Goal: Task Accomplishment & Management: Manage account settings

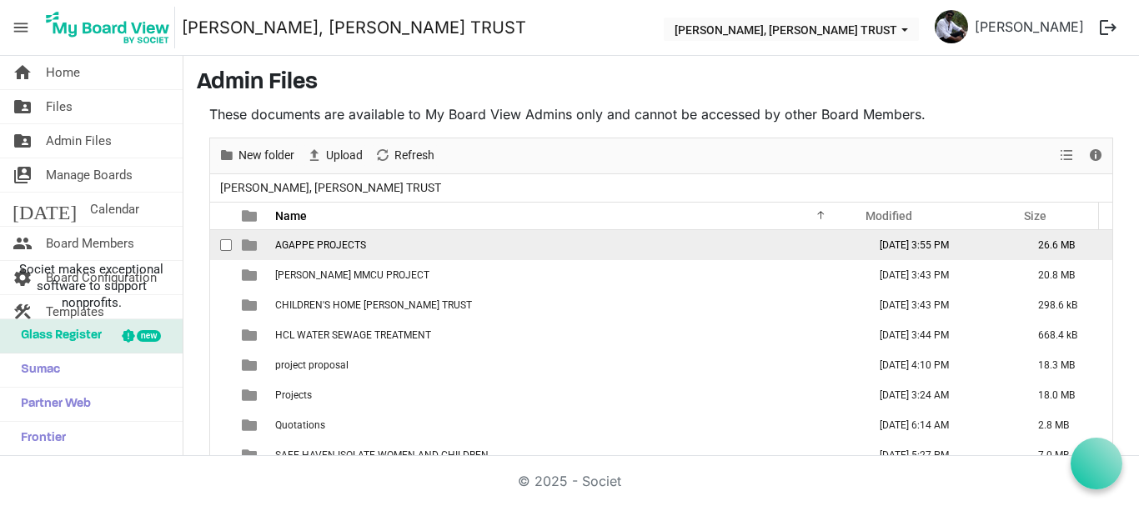
click at [324, 243] on span "AGAPPE PROJECTS" at bounding box center [320, 245] width 91 height 12
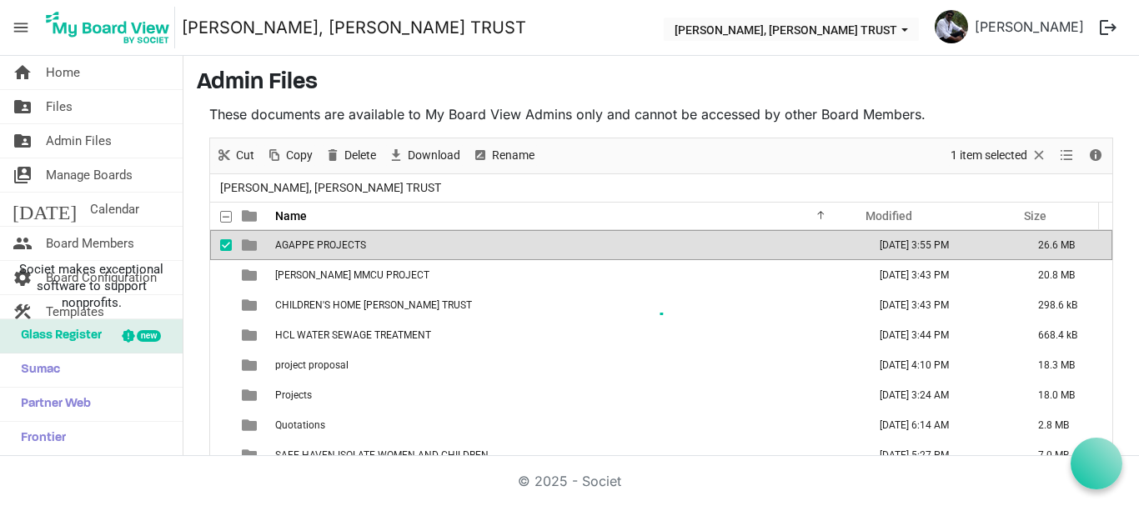
scroll to position [56, 0]
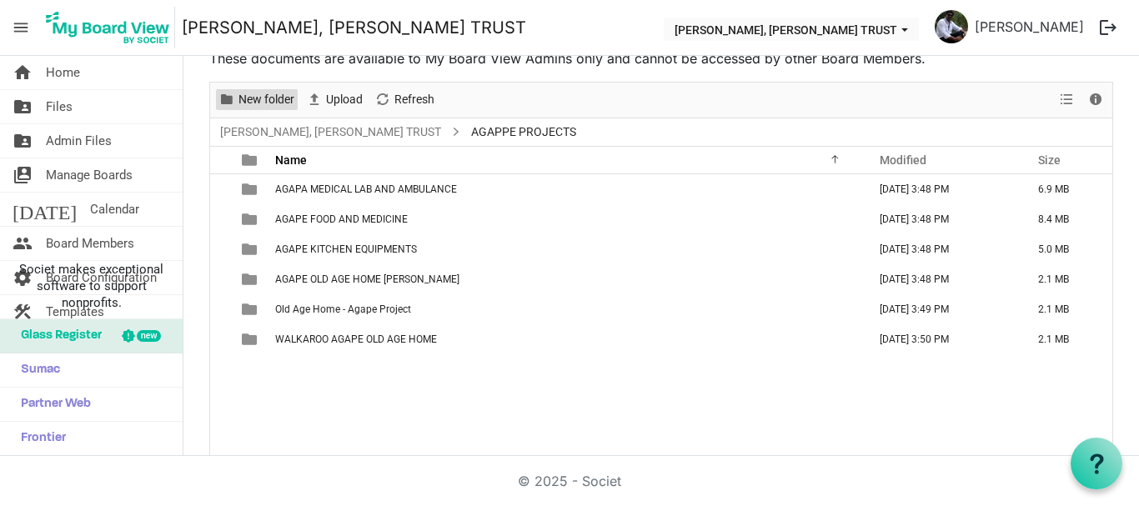
click at [237, 106] on span "New folder" at bounding box center [266, 99] width 59 height 21
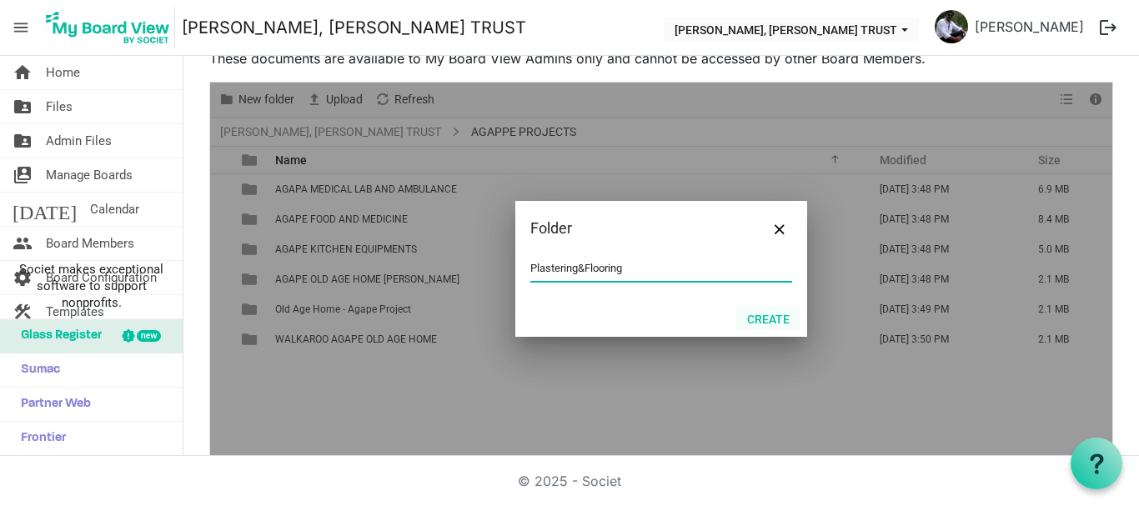
type input "Plastering&Flooring"
click at [765, 317] on button "Create" at bounding box center [768, 318] width 64 height 23
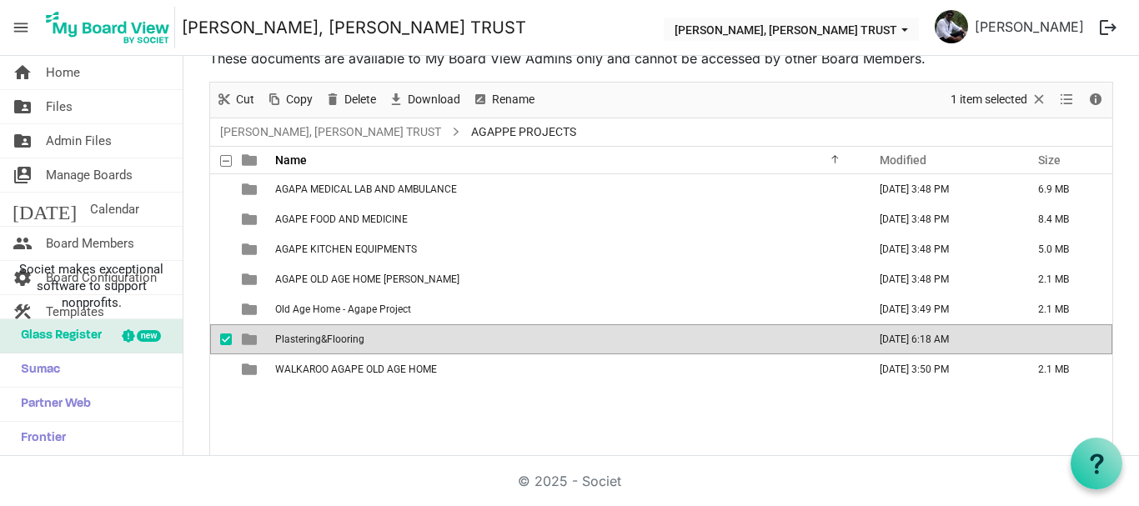
click at [516, 87] on div "Rename" at bounding box center [503, 100] width 74 height 35
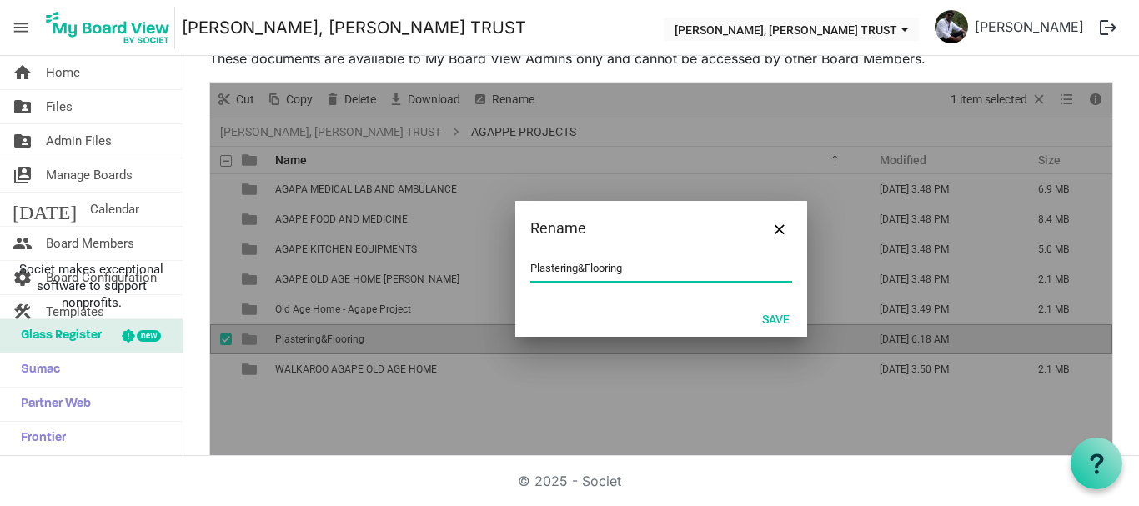
click at [573, 269] on input "Plastering&Flooring" at bounding box center [661, 268] width 262 height 25
click at [582, 268] on input "Plastering & Flooring" at bounding box center [661, 268] width 262 height 25
type input "Plastering & Flooring"
click at [775, 322] on button "Save" at bounding box center [775, 318] width 49 height 23
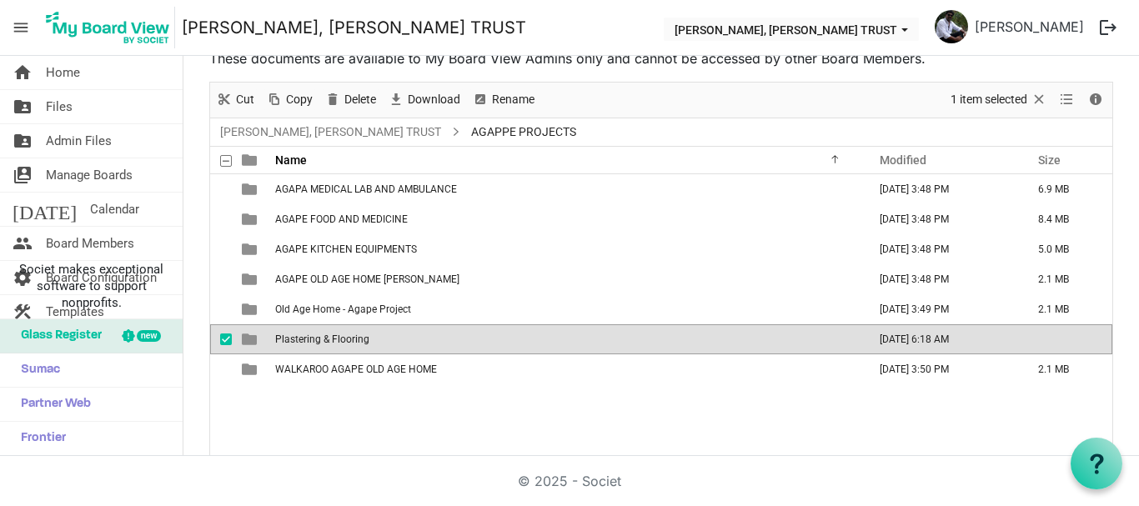
click at [343, 338] on span "Plastering & Flooring" at bounding box center [322, 339] width 94 height 12
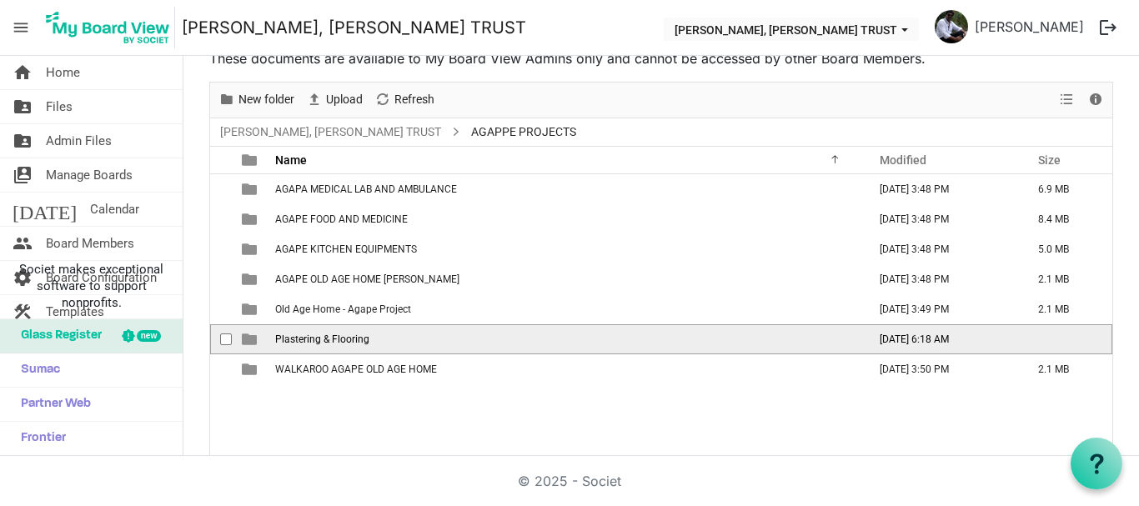
click at [343, 338] on span "Plastering & Flooring" at bounding box center [322, 339] width 94 height 12
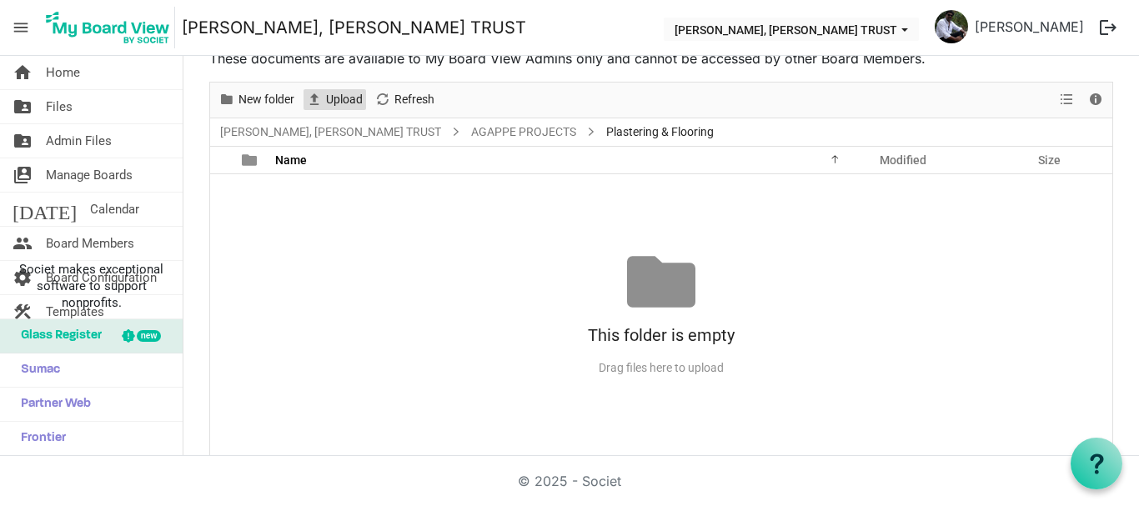
click at [319, 104] on span "Upload" at bounding box center [314, 99] width 20 height 21
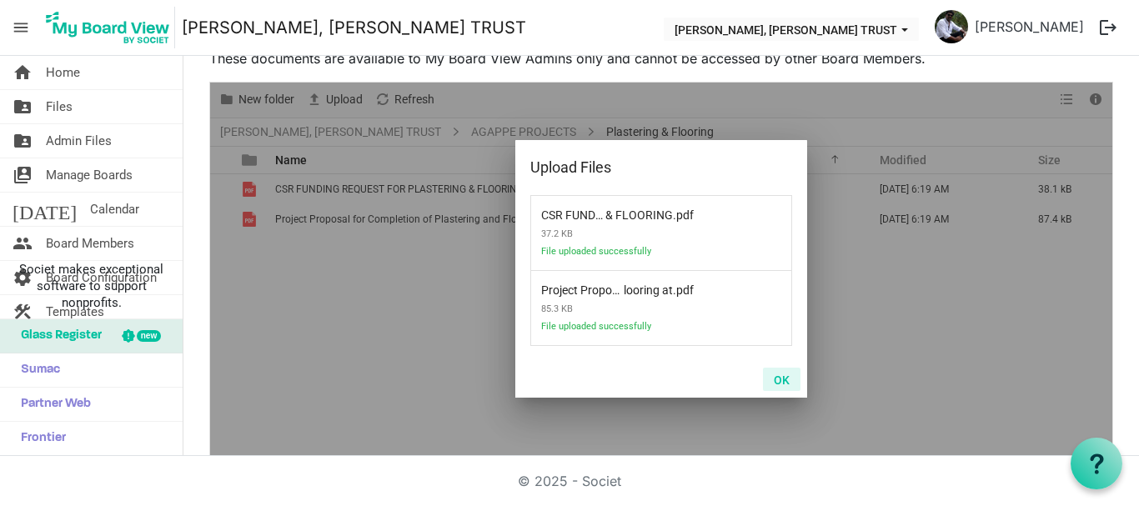
click at [769, 381] on button "OK" at bounding box center [782, 379] width 38 height 23
